Goal: Complete application form: Complete application form

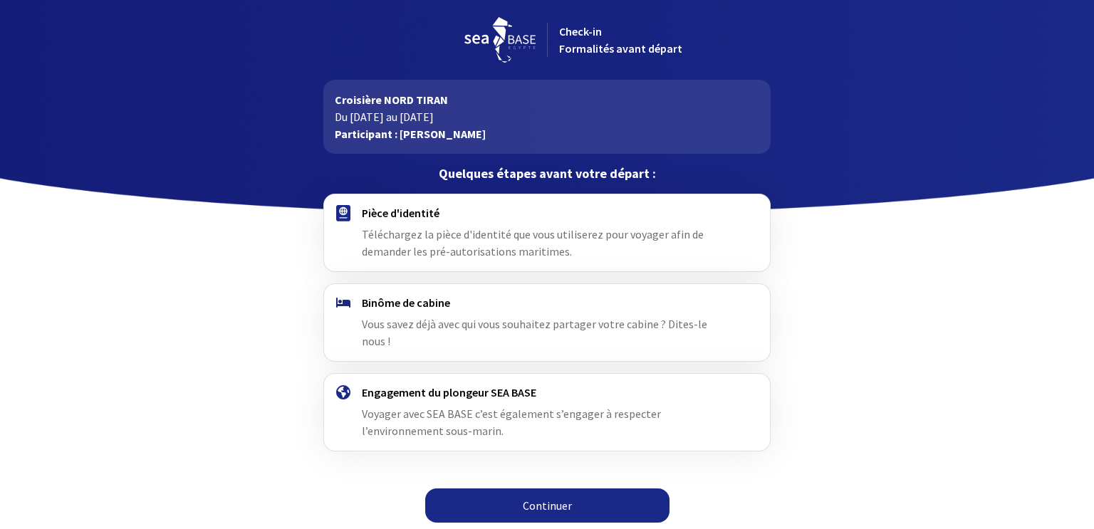
click at [504, 239] on span "Téléchargez la pièce d'identité que vous utiliserez pour voyager afin de demand…" at bounding box center [533, 242] width 342 height 31
click at [551, 224] on div "Pièce d'identité Téléchargez la pièce d'identité que vous utiliserez pour voyag…" at bounding box center [547, 233] width 370 height 54
click at [547, 233] on span "Téléchargez la pièce d'identité que vous utiliserez pour voyager afin de demand…" at bounding box center [533, 242] width 342 height 31
click at [533, 489] on link "Continuer" at bounding box center [547, 506] width 244 height 34
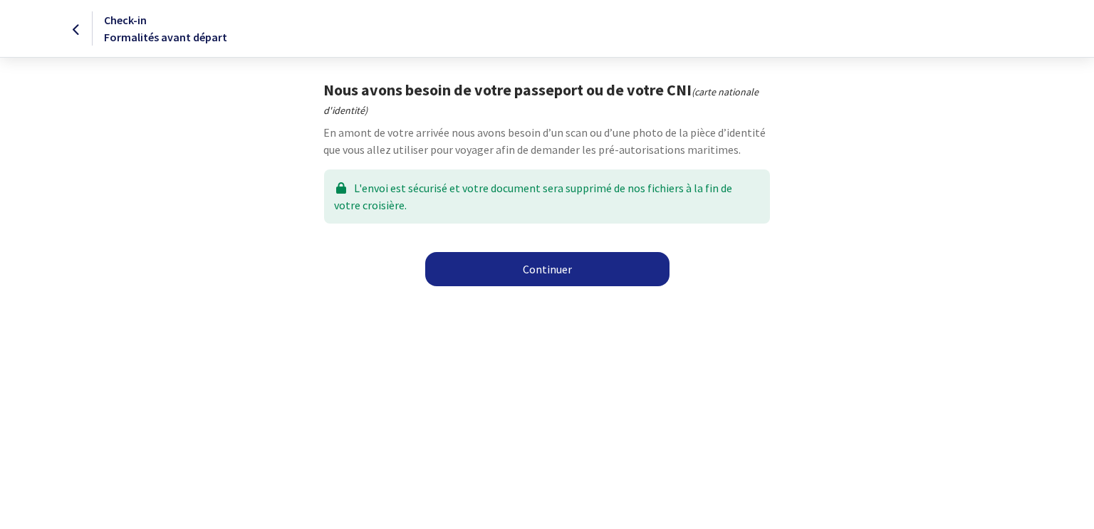
click at [560, 271] on link "Continuer" at bounding box center [547, 269] width 244 height 34
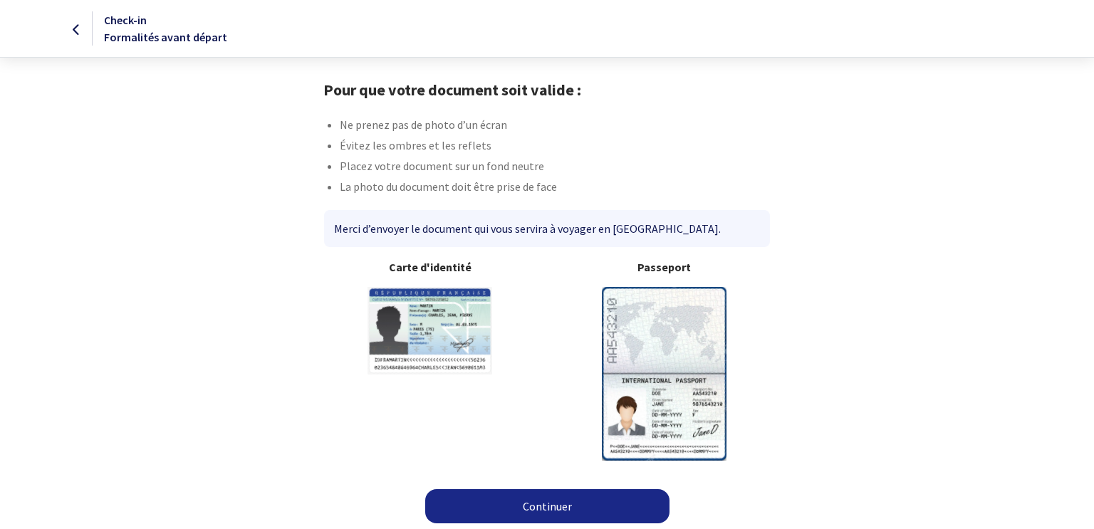
scroll to position [2, 0]
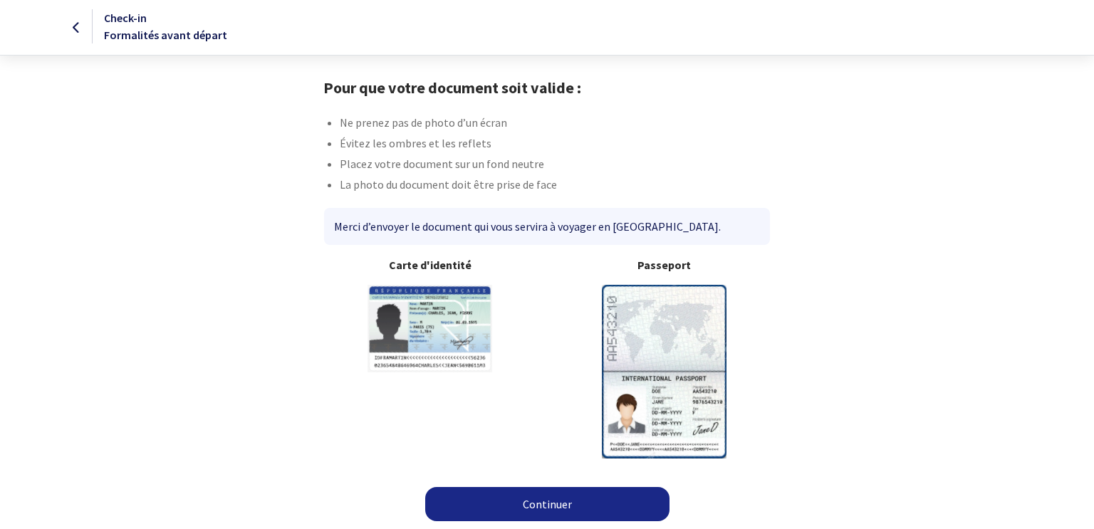
click at [534, 501] on link "Continuer" at bounding box center [547, 504] width 244 height 34
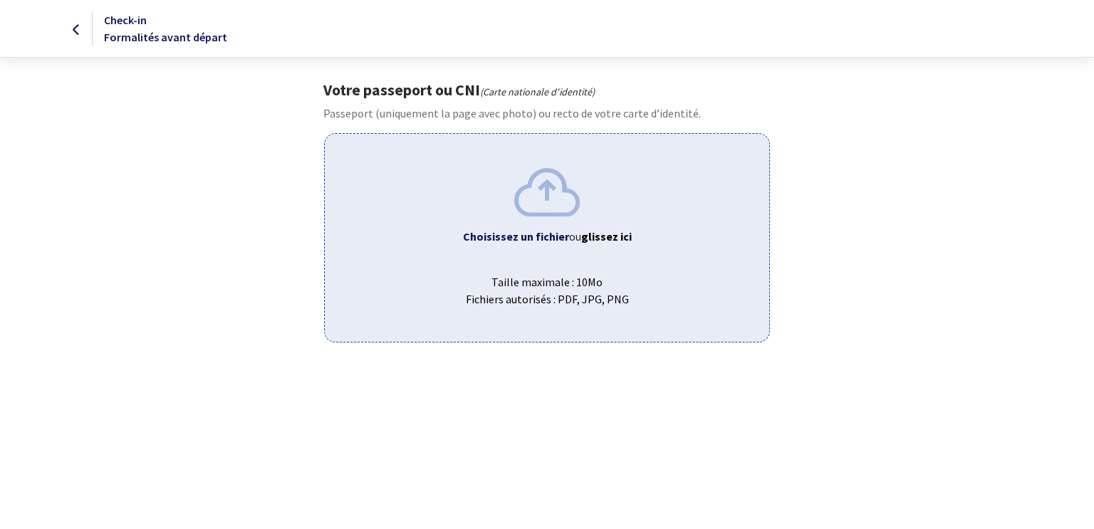
click at [569, 242] on span "ou glissez ici" at bounding box center [600, 236] width 63 height 14
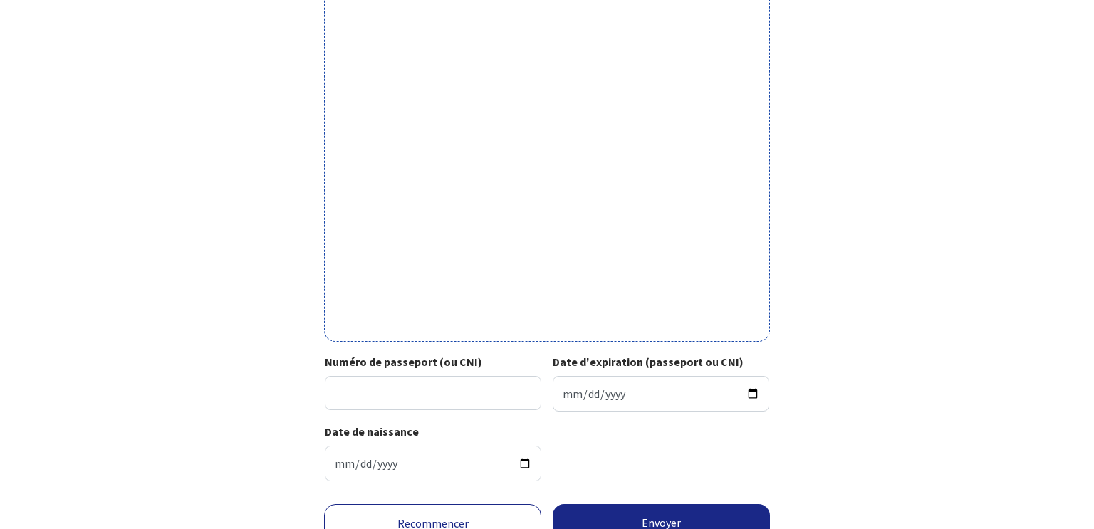
scroll to position [373, 0]
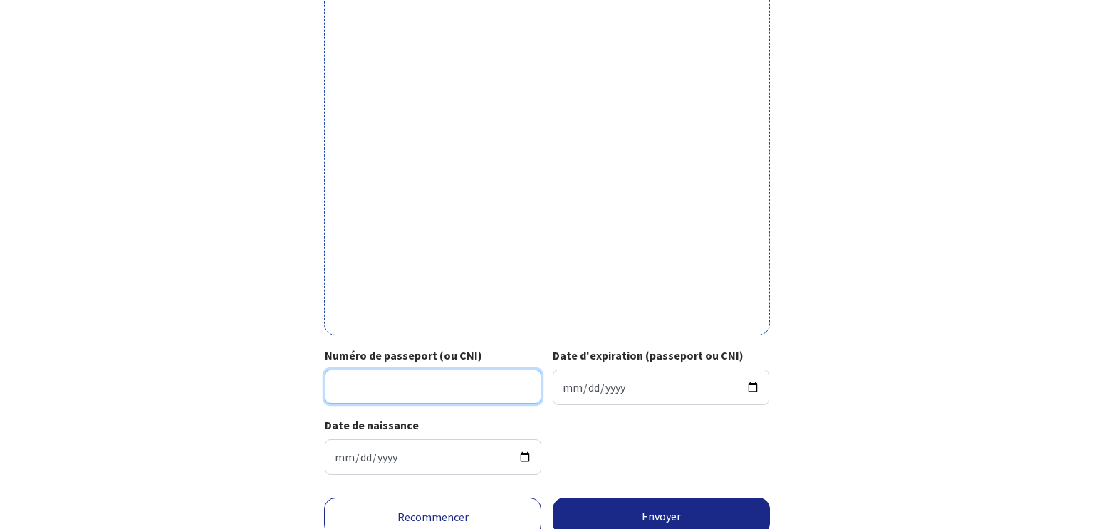
click at [499, 388] on input "Numéro de passeport (ou CNI)" at bounding box center [433, 387] width 217 height 34
type input "23DH59426"
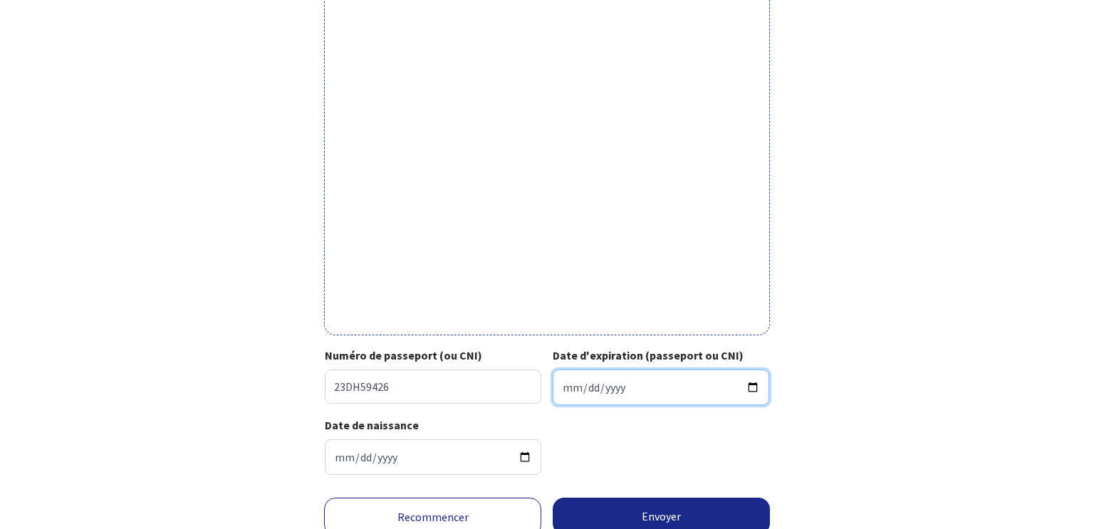
click at [670, 393] on input "Date d'expiration (passeport ou CNI)" at bounding box center [661, 388] width 217 height 36
click at [755, 385] on input "Date d'expiration (passeport ou CNI)" at bounding box center [661, 388] width 217 height 36
type input "2033-04-10"
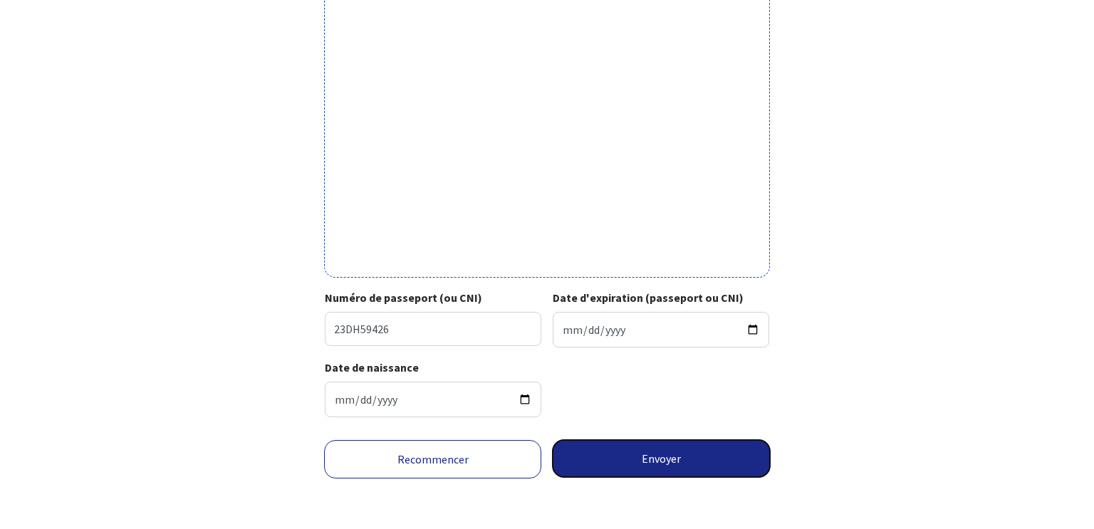
click at [640, 463] on button "Envoyer" at bounding box center [661, 458] width 217 height 37
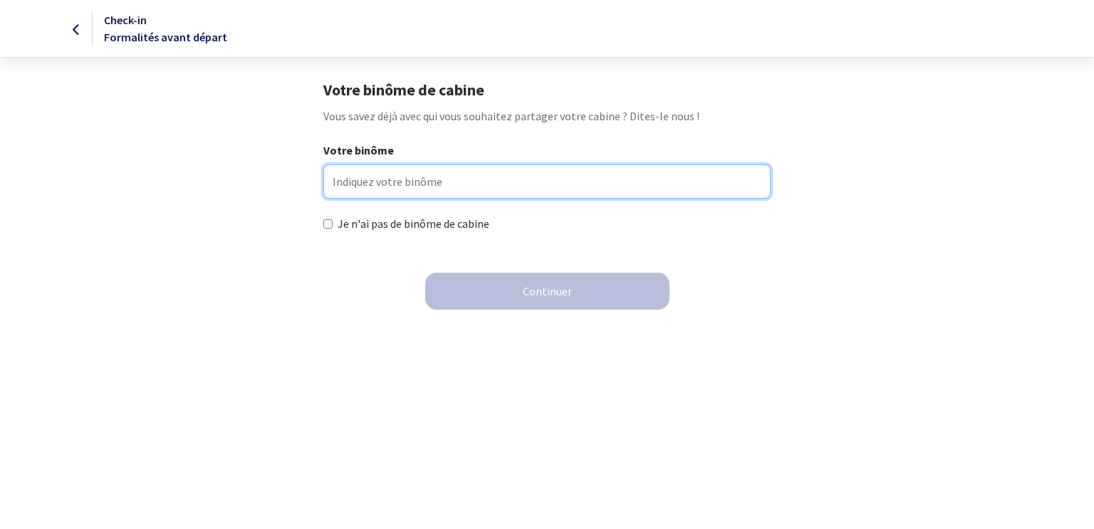
click at [466, 189] on input "Votre binôme" at bounding box center [546, 182] width 447 height 34
click at [478, 180] on input "Votre binôme" at bounding box center [546, 182] width 447 height 34
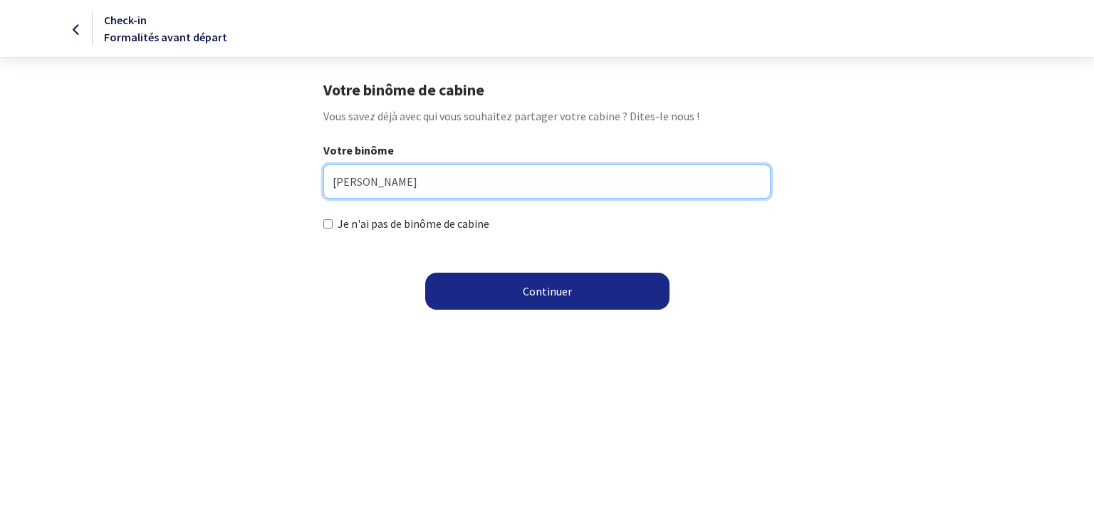
type input "[PERSON_NAME]"
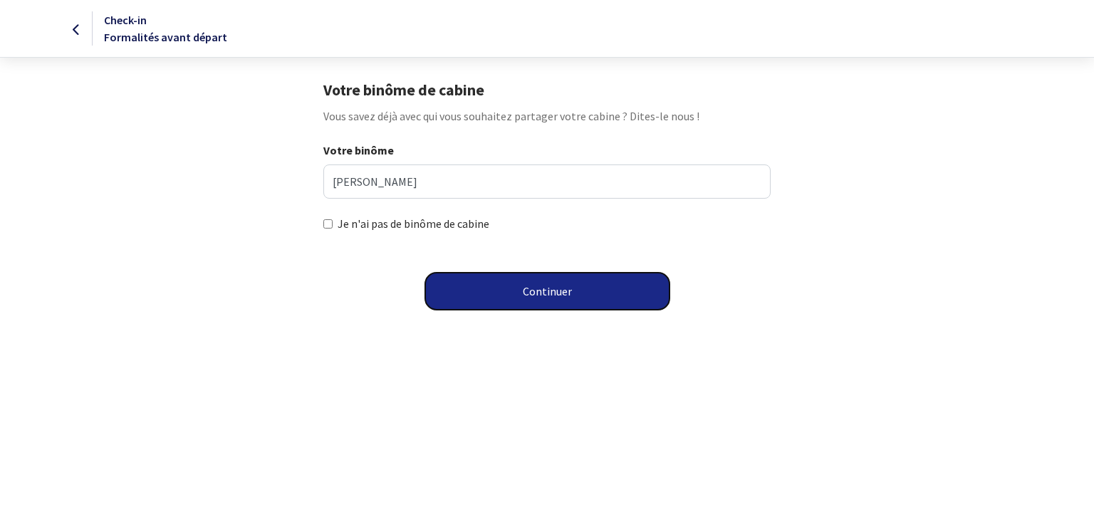
click at [536, 291] on button "Continuer" at bounding box center [547, 291] width 244 height 37
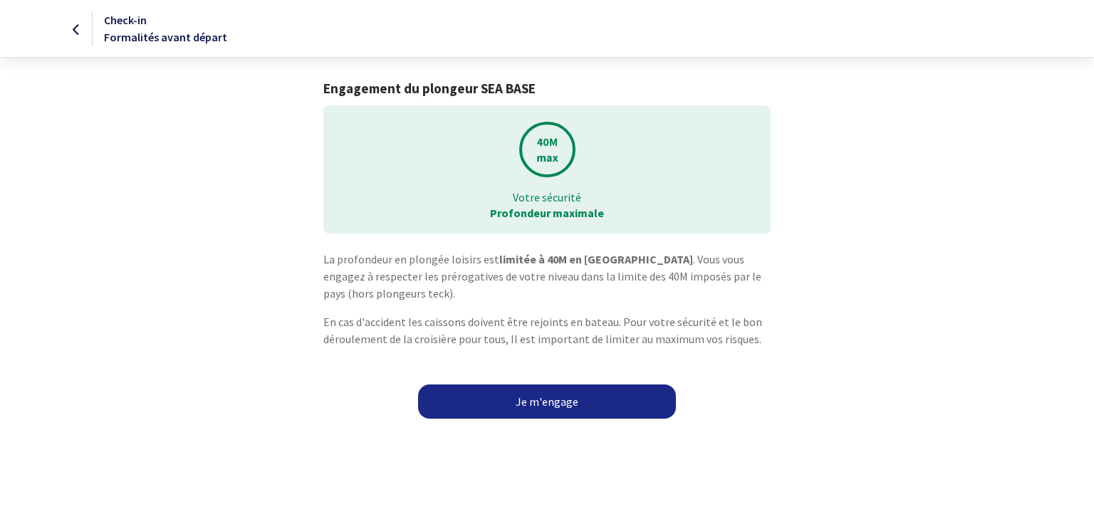
click at [566, 394] on link "Je m'engage" at bounding box center [547, 402] width 258 height 34
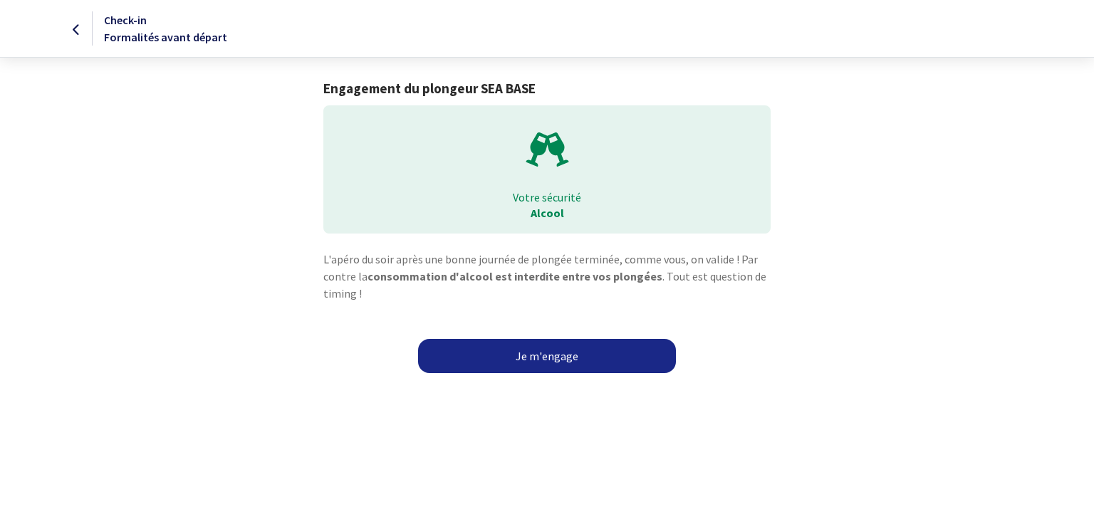
click at [549, 354] on link "Je m'engage" at bounding box center [547, 356] width 258 height 34
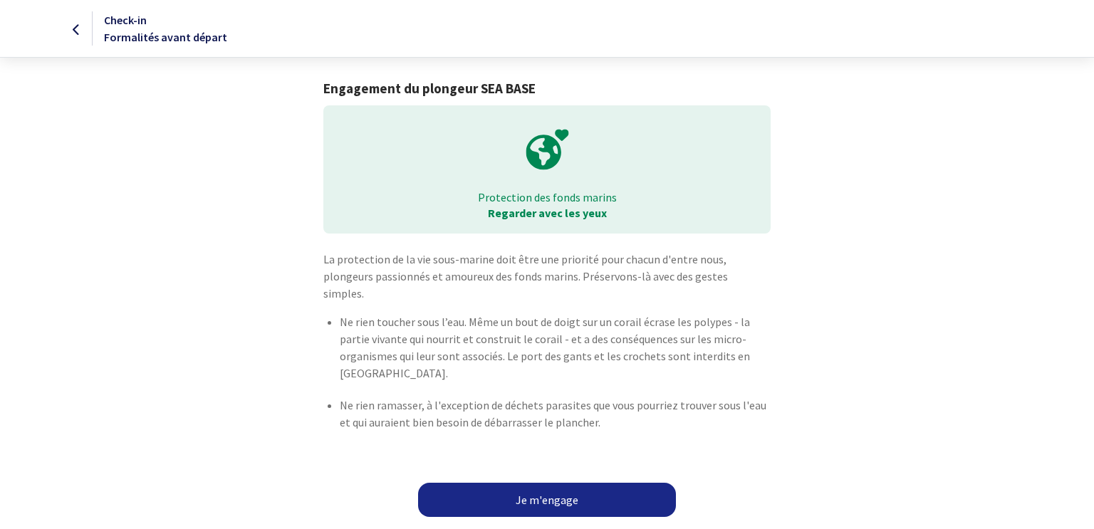
click at [534, 483] on link "Je m'engage" at bounding box center [547, 500] width 258 height 34
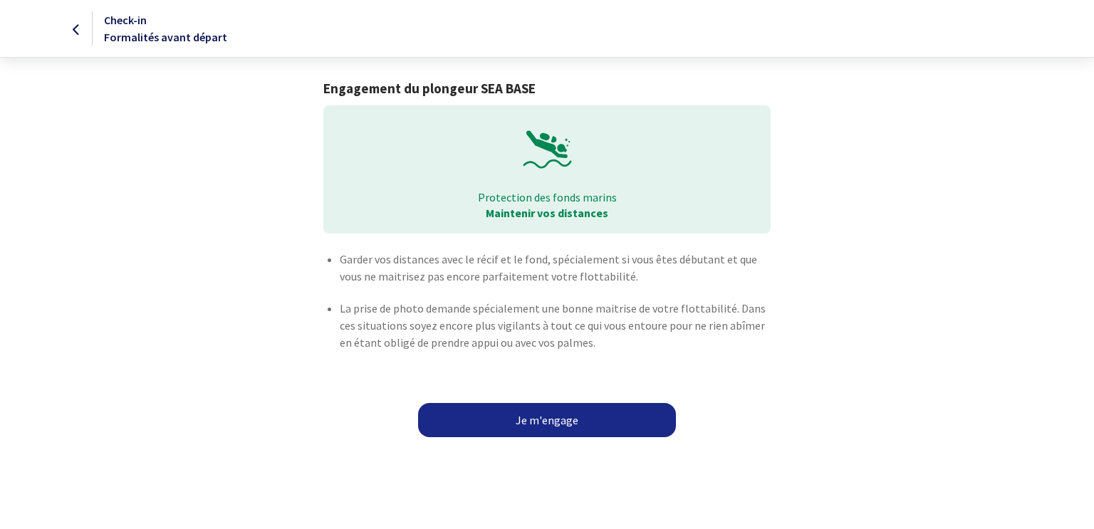
click at [547, 420] on link "Je m'engage" at bounding box center [547, 420] width 258 height 34
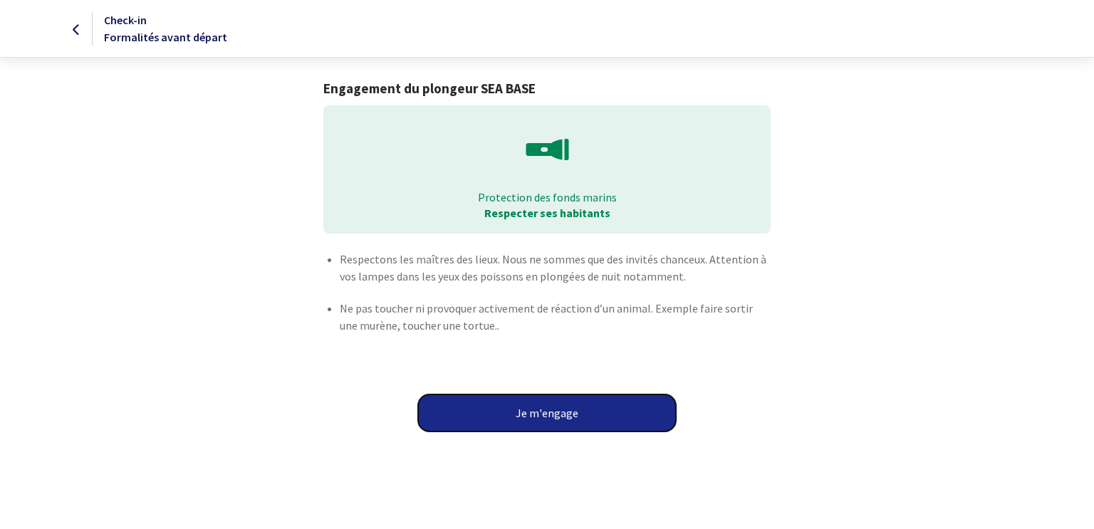
click at [538, 415] on button "Je m'engage" at bounding box center [547, 413] width 258 height 37
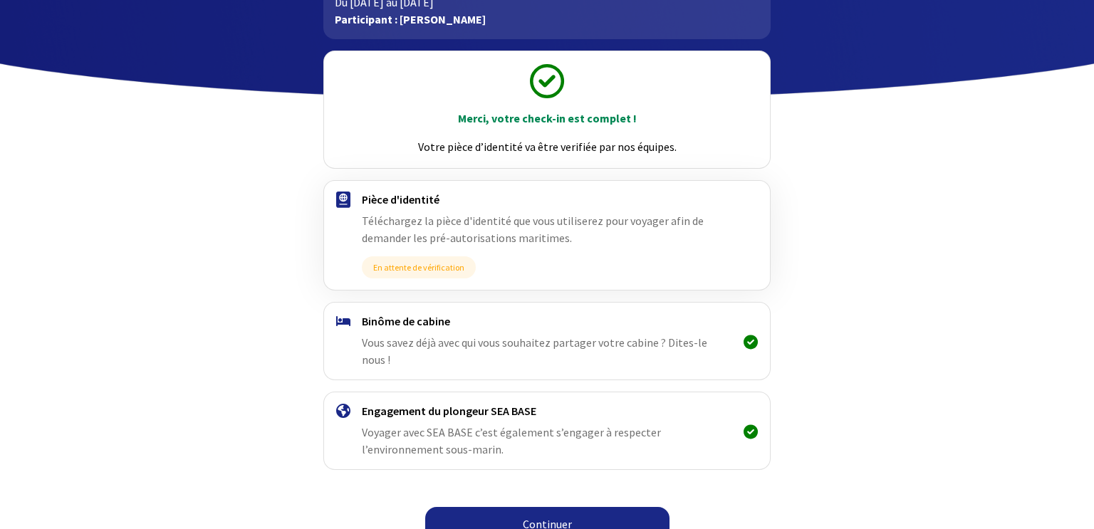
scroll to position [117, 0]
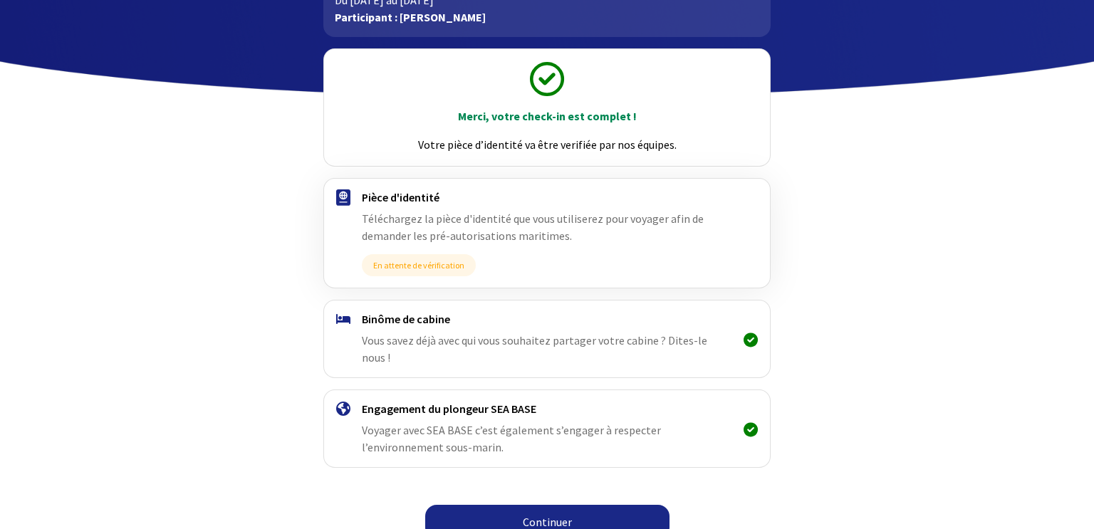
click at [529, 505] on link "Continuer" at bounding box center [547, 522] width 244 height 34
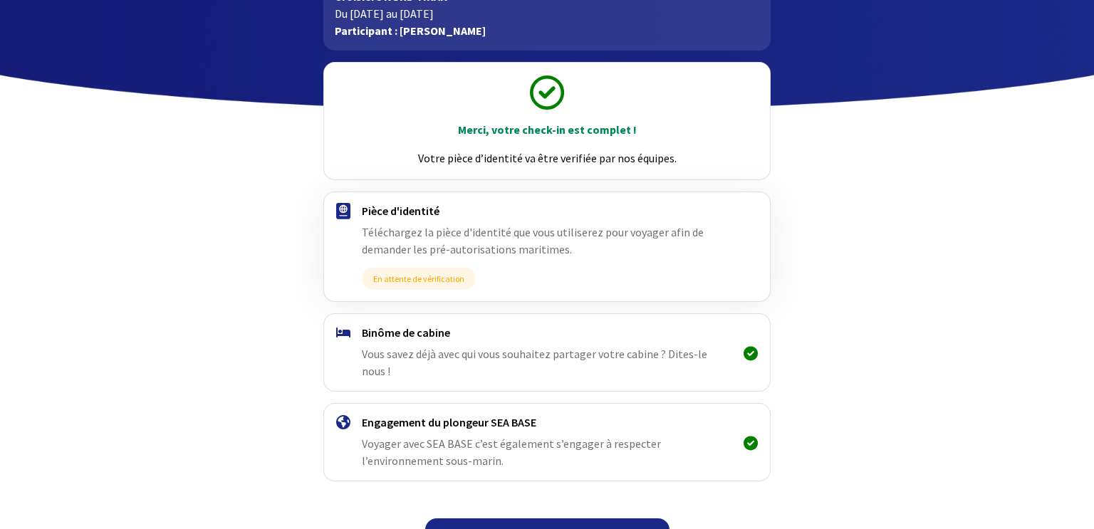
scroll to position [117, 0]
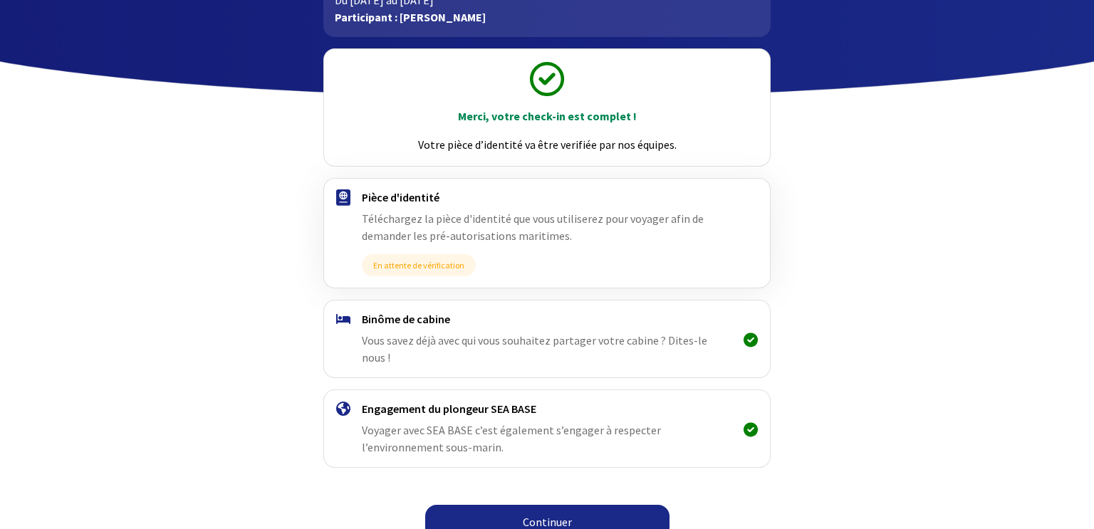
click at [529, 505] on link "Continuer" at bounding box center [547, 522] width 244 height 34
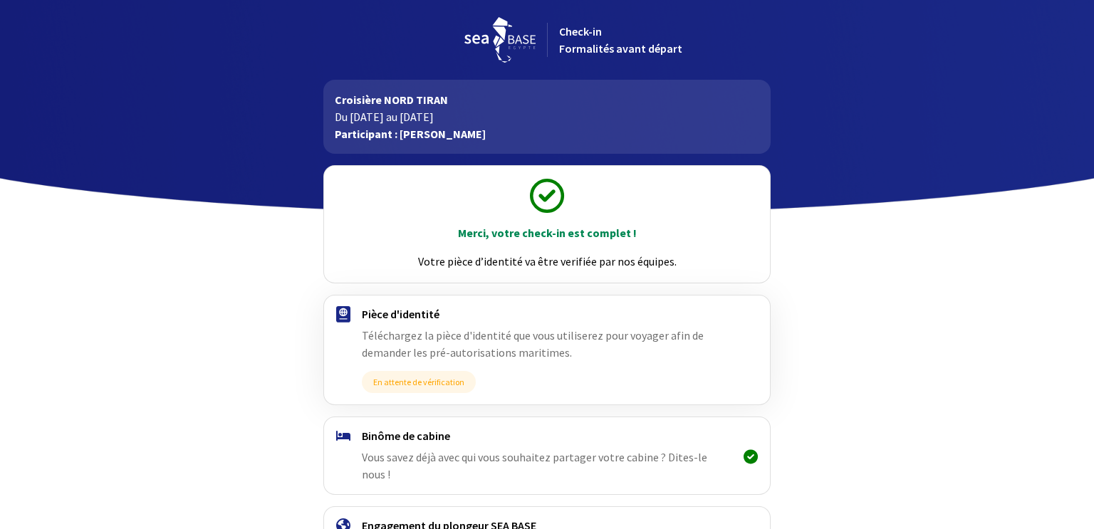
click at [608, 50] on span "Check-in Formalités avant départ" at bounding box center [620, 39] width 123 height 31
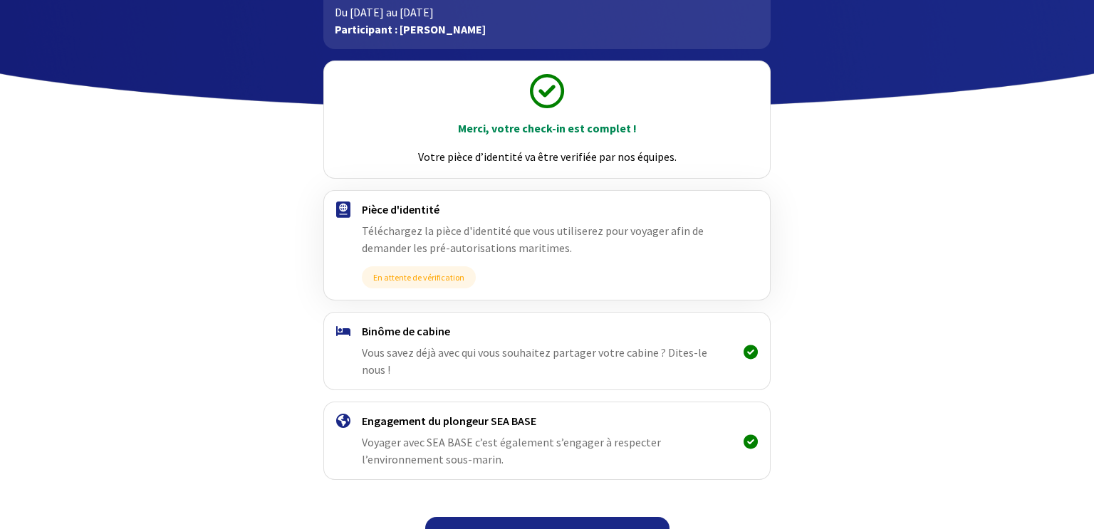
scroll to position [117, 0]
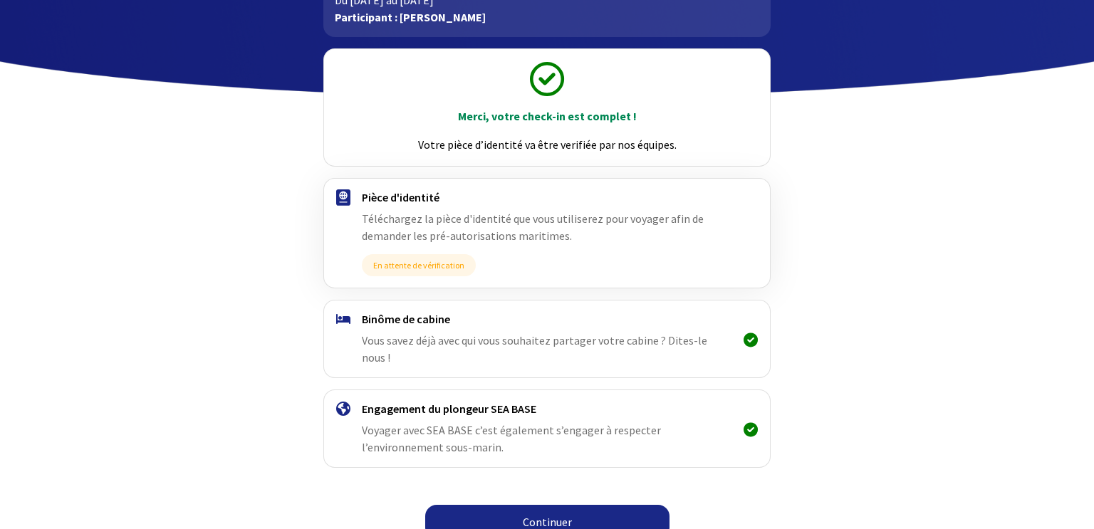
click at [553, 505] on link "Continuer" at bounding box center [547, 522] width 244 height 34
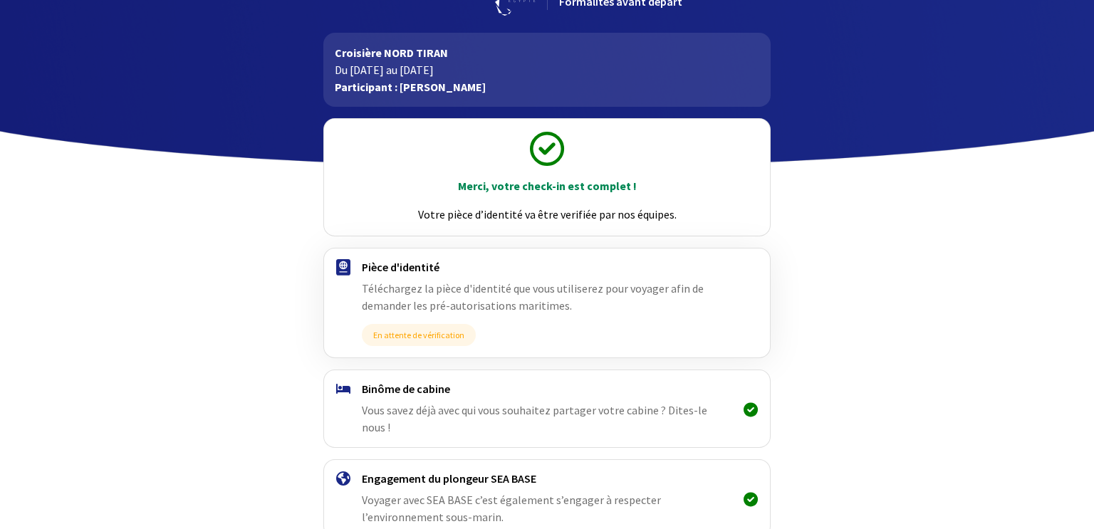
scroll to position [117, 0]
